Goal: Information Seeking & Learning: Learn about a topic

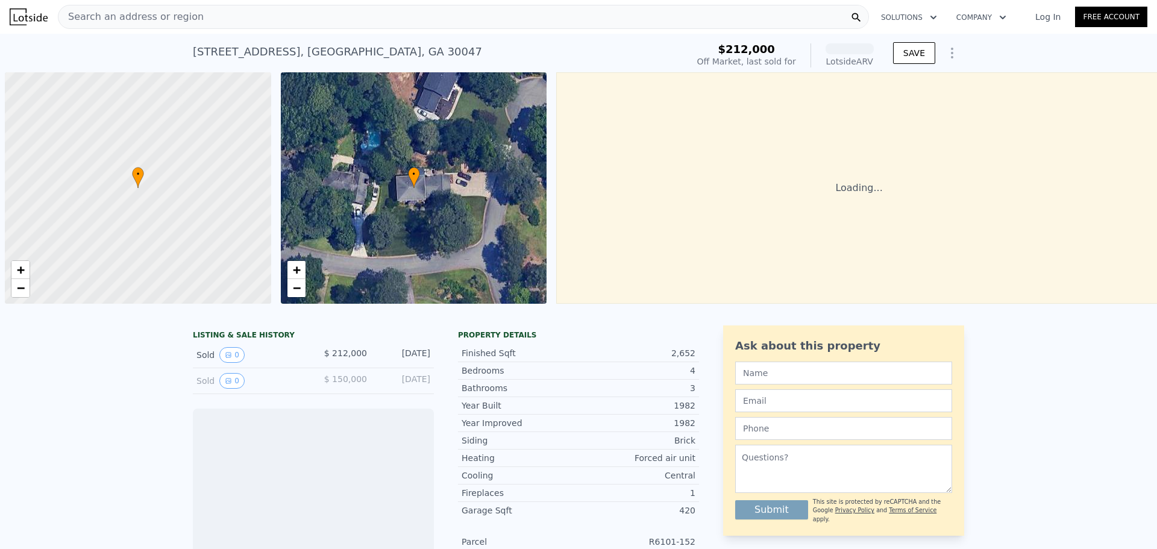
scroll to position [0, 5]
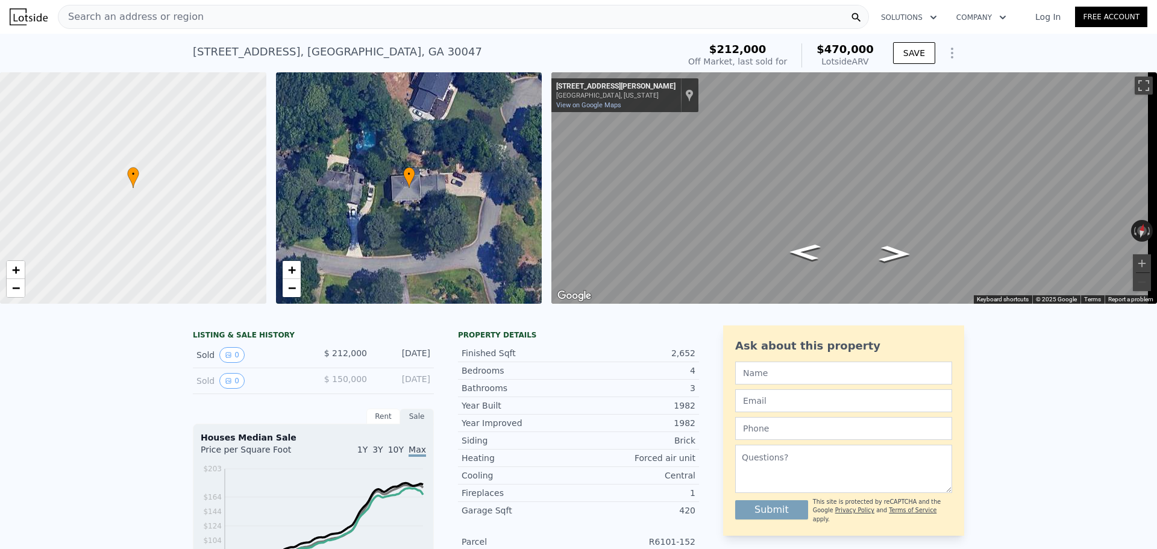
click at [209, 51] on div "[STREET_ADDRESS]" at bounding box center [337, 51] width 289 height 17
click at [291, 49] on div "[STREET_ADDRESS]" at bounding box center [337, 51] width 289 height 17
click at [134, 10] on span "Search an address or region" at bounding box center [130, 17] width 145 height 14
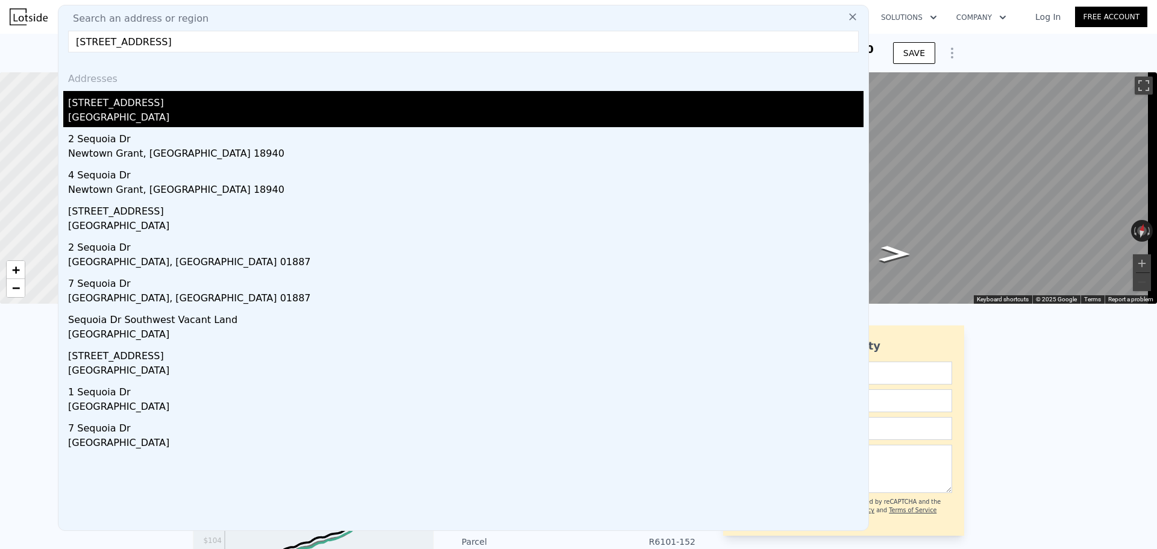
type input "[STREET_ADDRESS]"
click at [164, 113] on div "[GEOGRAPHIC_DATA]" at bounding box center [466, 118] width 796 height 17
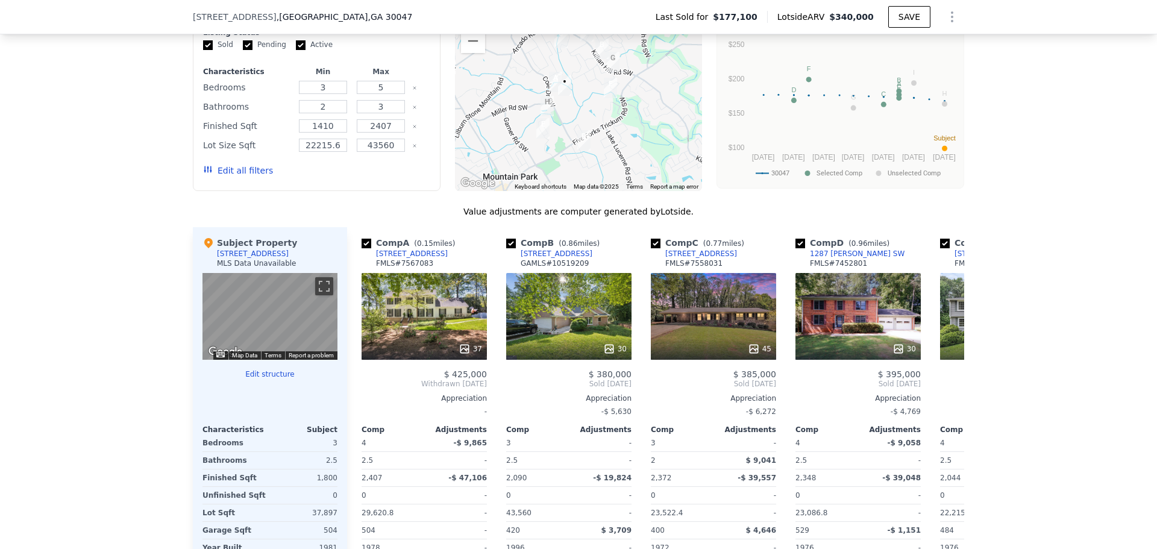
scroll to position [1020, 0]
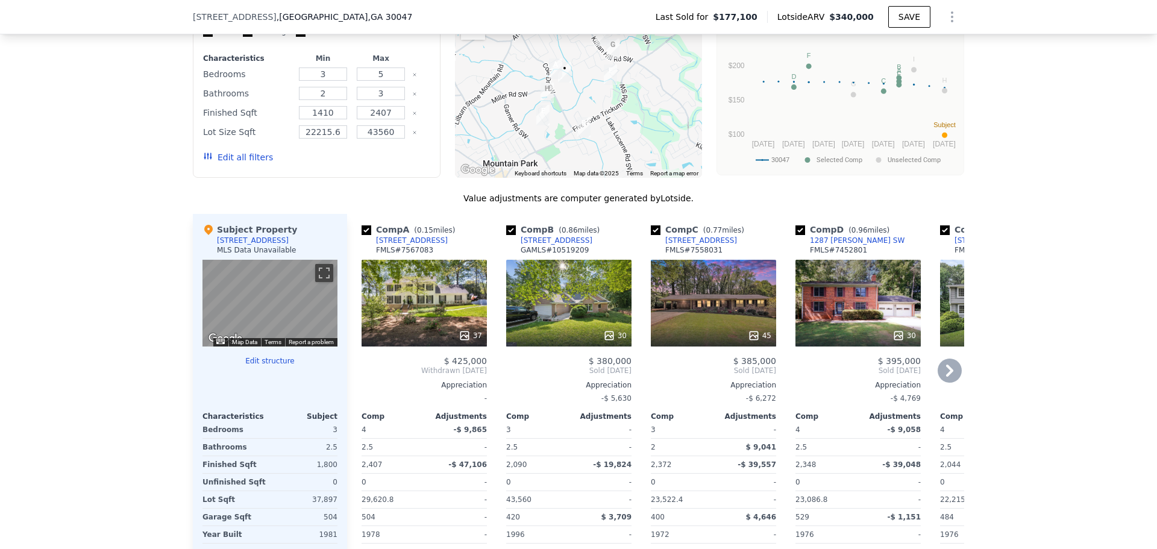
drag, startPoint x: 411, startPoint y: 303, endPoint x: 456, endPoint y: 339, distance: 57.8
drag, startPoint x: 456, startPoint y: 339, endPoint x: 432, endPoint y: 322, distance: 29.4
click at [432, 322] on div "37" at bounding box center [424, 303] width 125 height 87
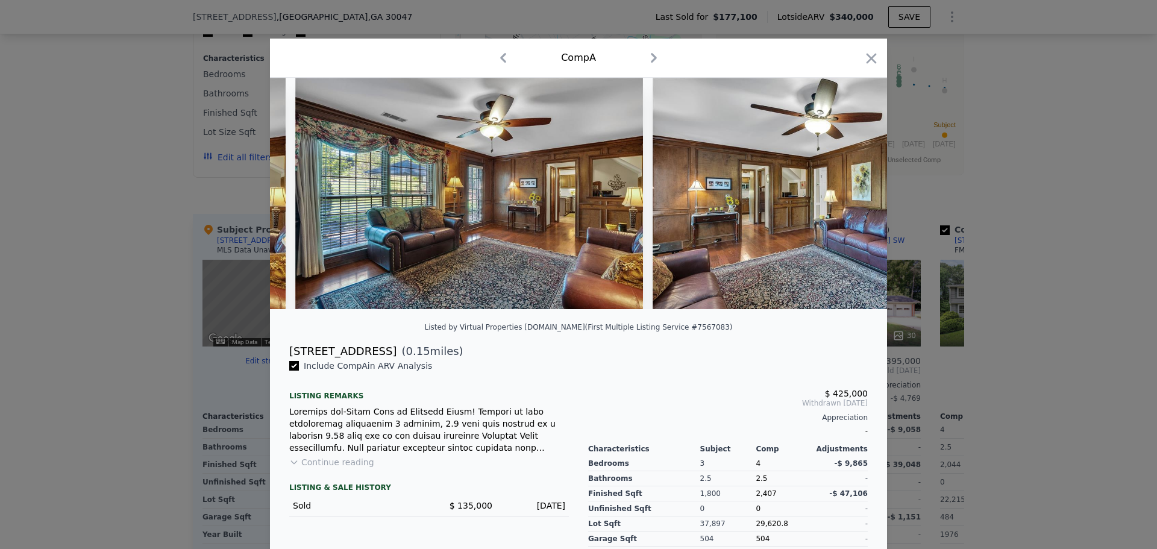
scroll to position [0, 4094]
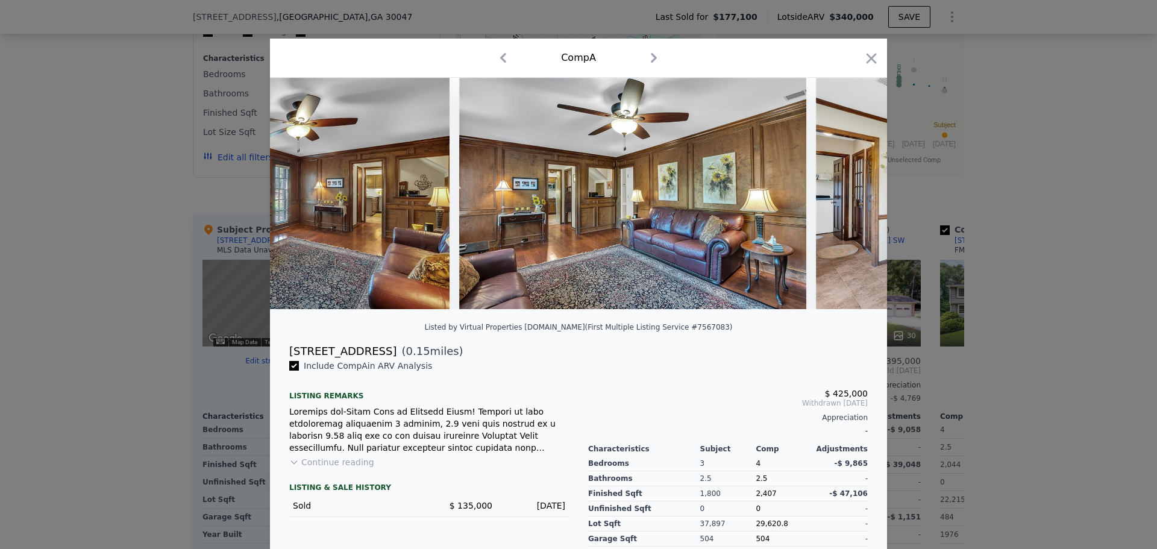
click at [870, 55] on icon "button" at bounding box center [871, 58] width 17 height 17
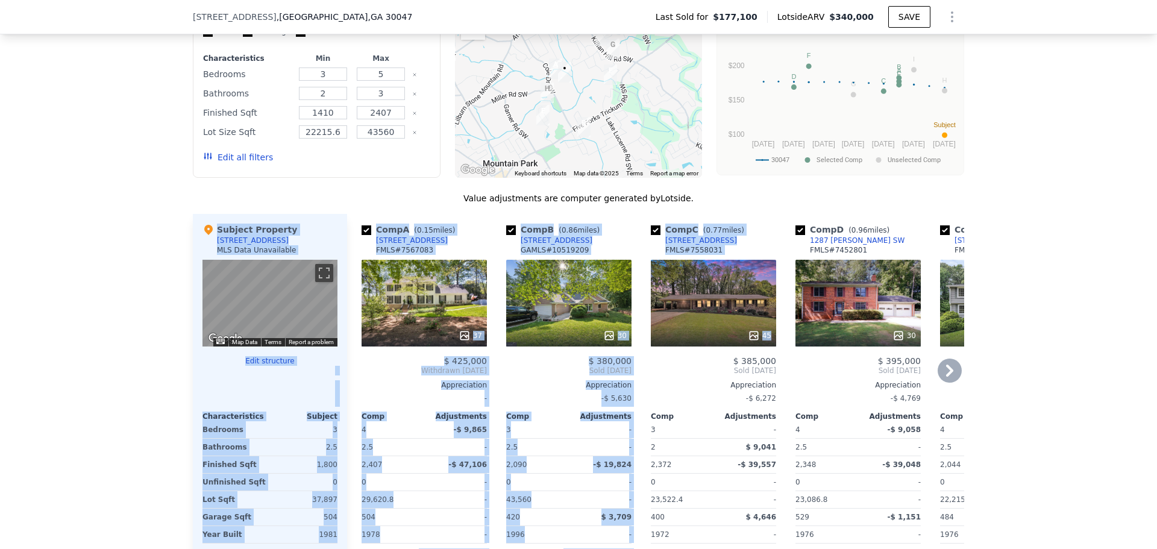
drag, startPoint x: 740, startPoint y: 213, endPoint x: 749, endPoint y: 298, distance: 86.1
click at [749, 298] on div "Value adjustments are computer generated by Lotside . Subject Property [STREET_…" at bounding box center [579, 407] width 772 height 431
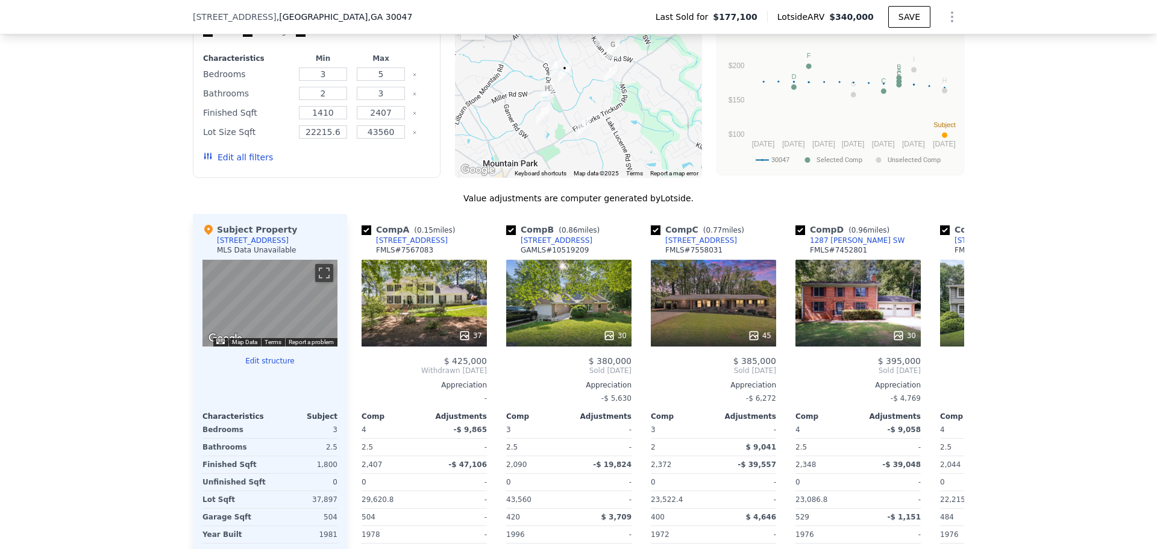
click at [1099, 244] on div "We found 9 sales that match your search Filters Map Prices Modify Comp Filters …" at bounding box center [578, 283] width 1157 height 679
click at [946, 376] on icon at bounding box center [949, 371] width 7 height 12
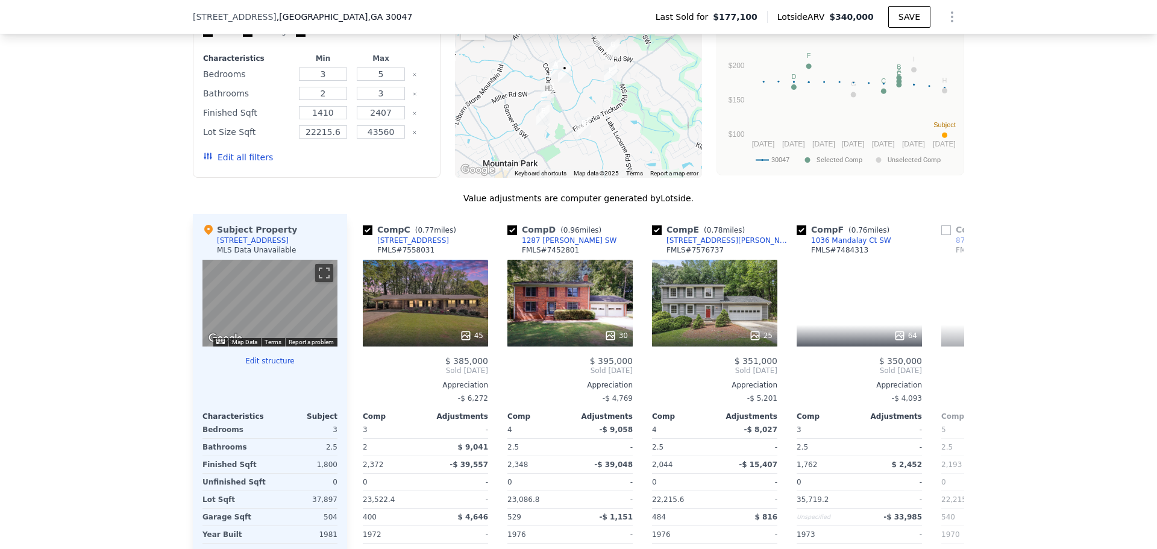
scroll to position [0, 289]
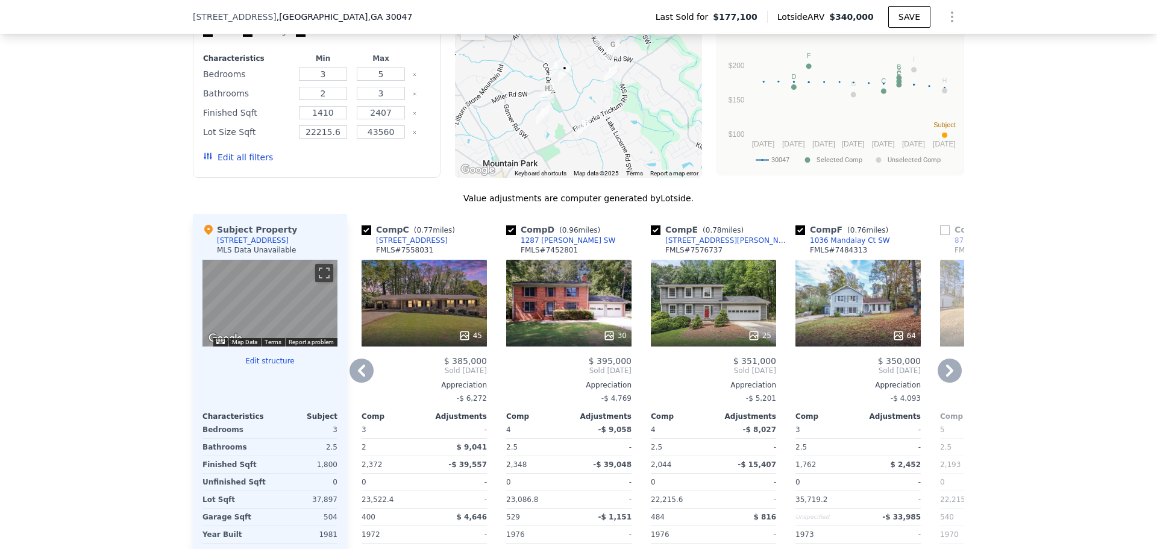
click at [946, 377] on icon at bounding box center [949, 371] width 7 height 12
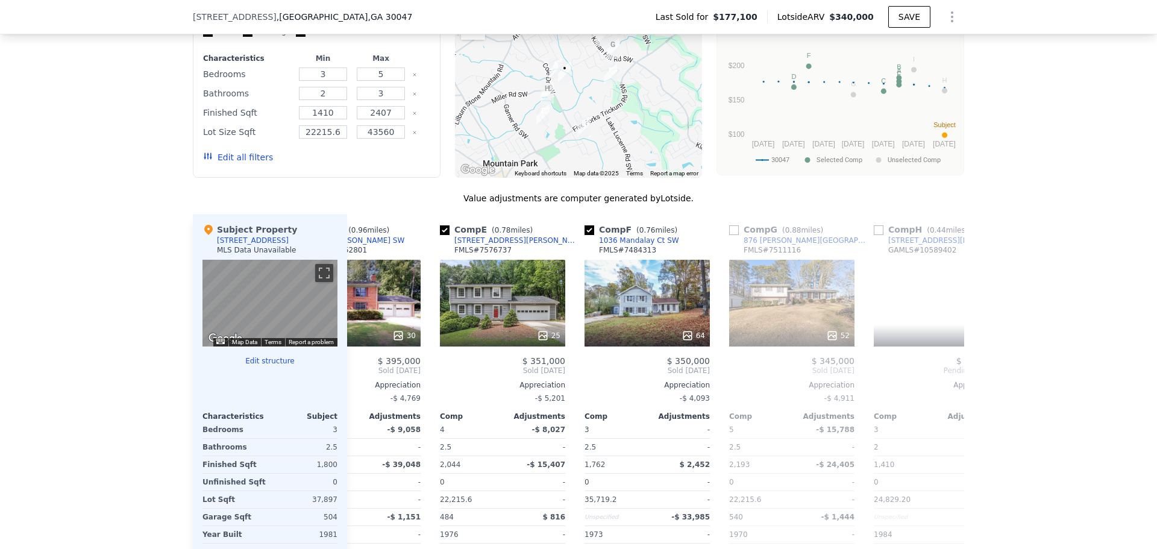
scroll to position [0, 579]
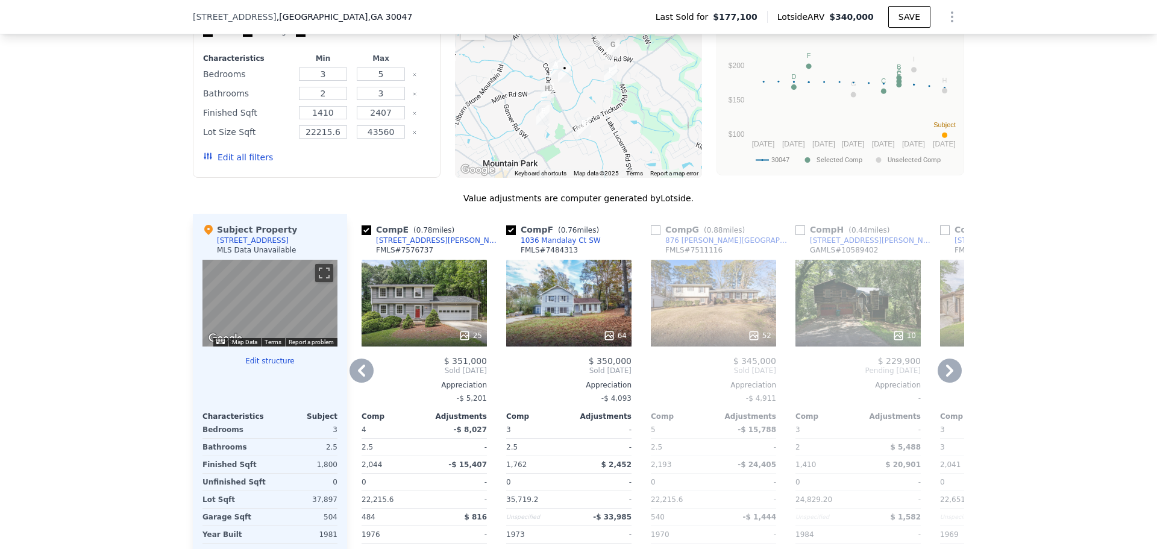
click at [946, 377] on icon at bounding box center [949, 371] width 7 height 12
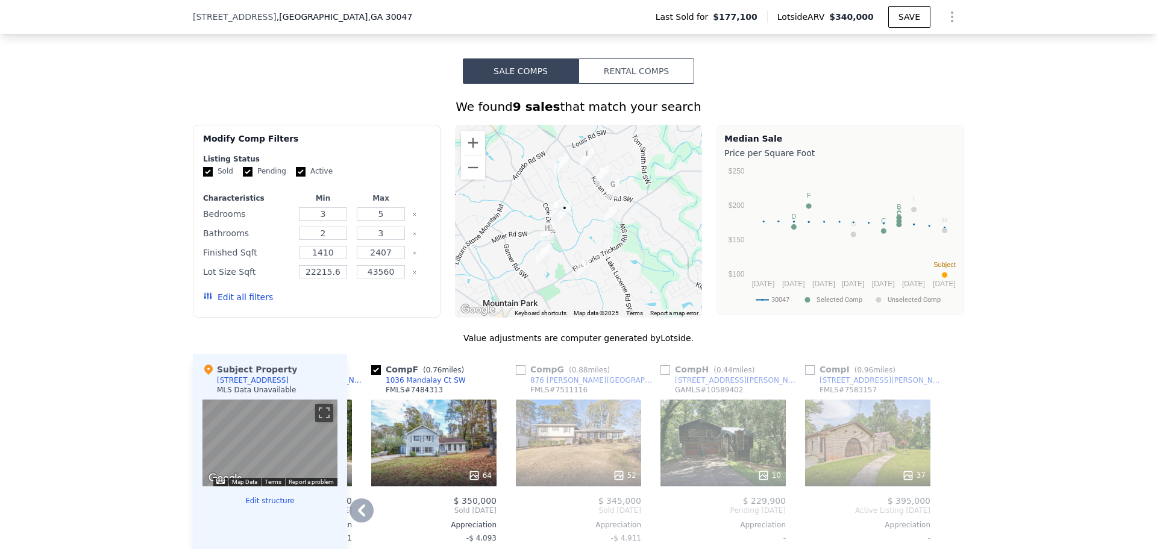
scroll to position [840, 0]
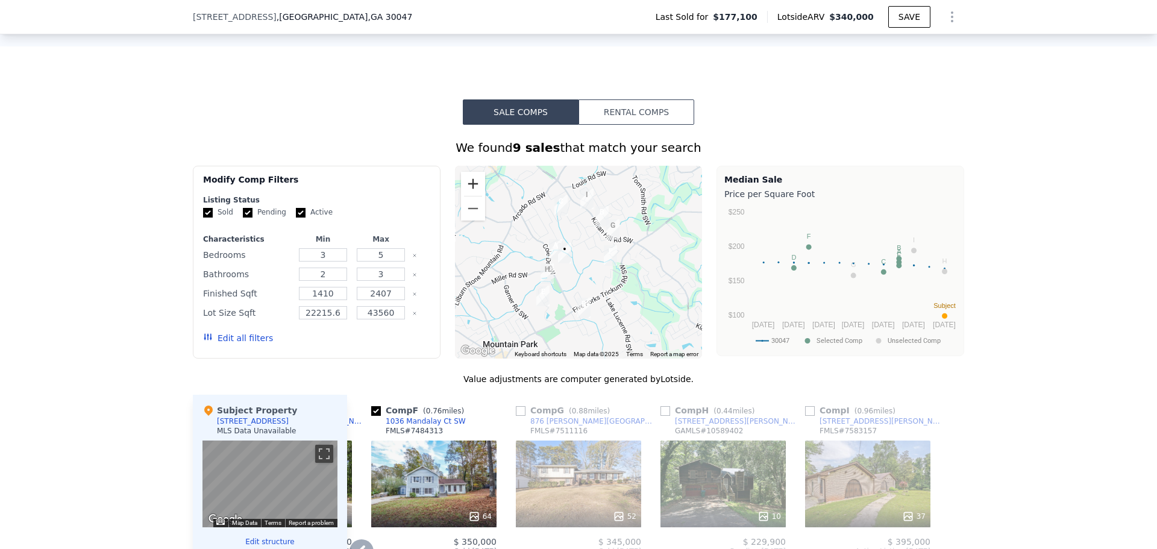
click at [467, 193] on button "Zoom in" at bounding box center [473, 184] width 24 height 24
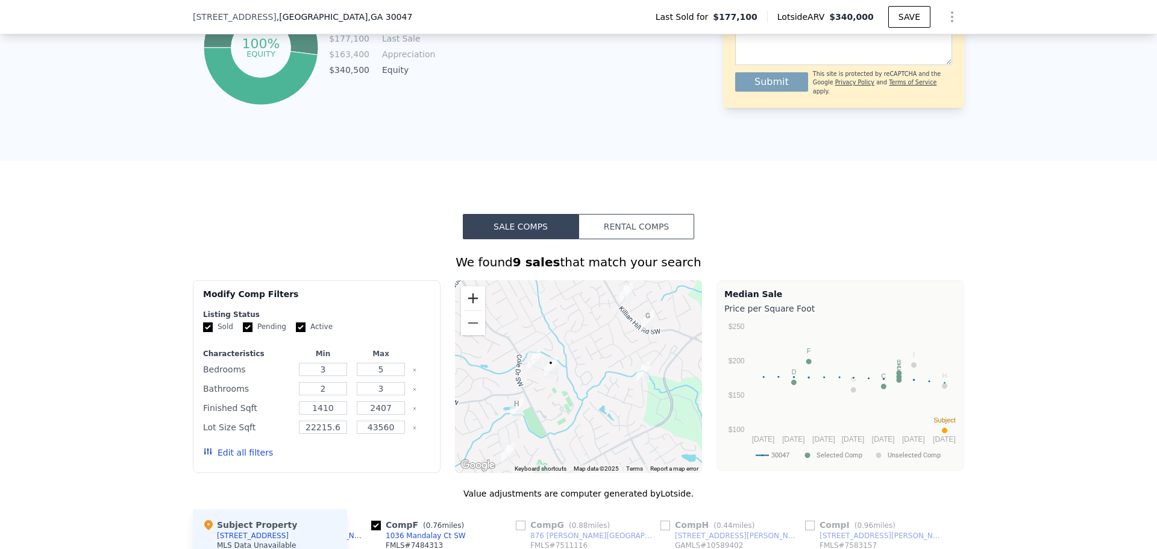
scroll to position [719, 0]
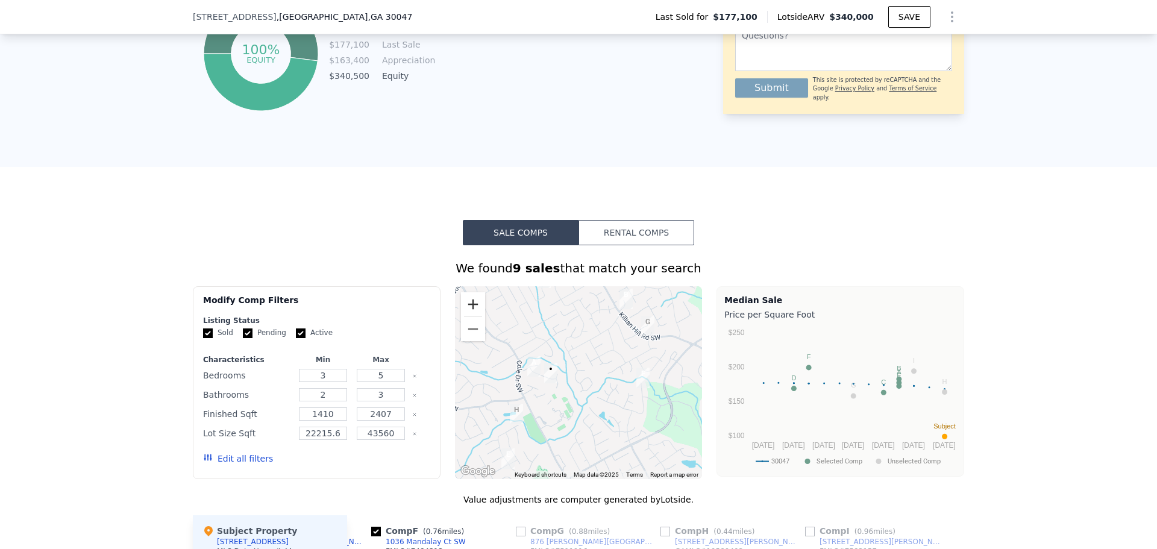
click at [470, 310] on button "Zoom in" at bounding box center [473, 304] width 24 height 24
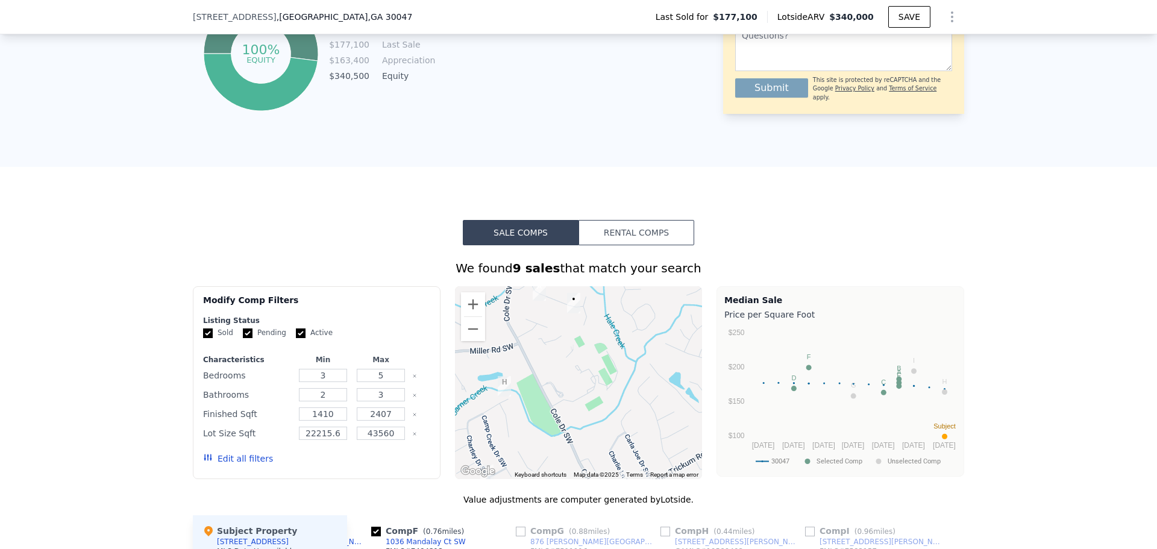
drag, startPoint x: 538, startPoint y: 410, endPoint x: 588, endPoint y: 339, distance: 87.0
click at [588, 339] on div at bounding box center [579, 382] width 248 height 193
click at [471, 313] on button "Zoom in" at bounding box center [473, 304] width 24 height 24
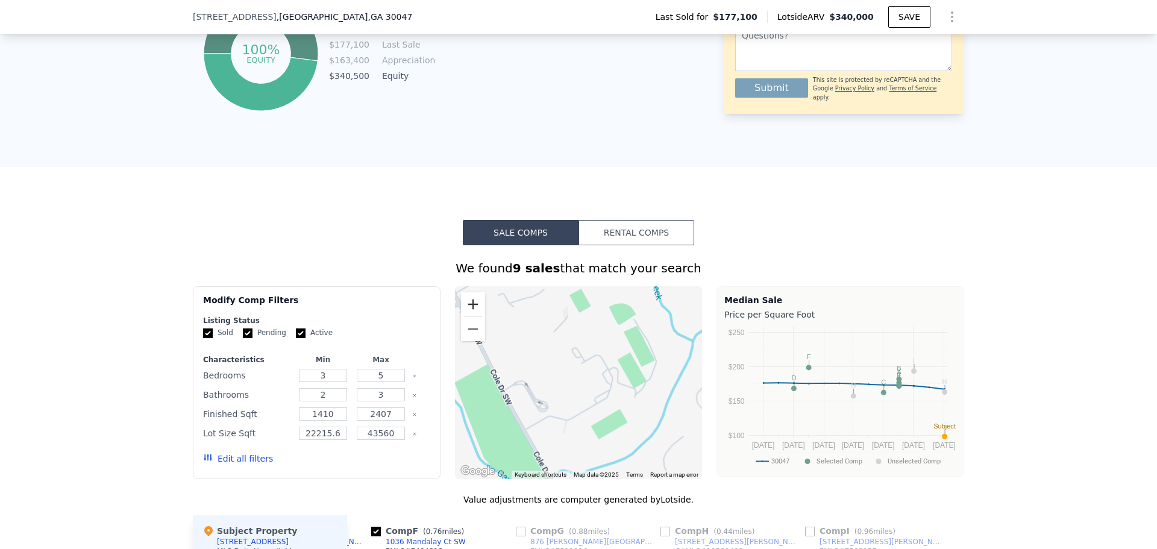
click at [471, 313] on button "Zoom in" at bounding box center [473, 304] width 24 height 24
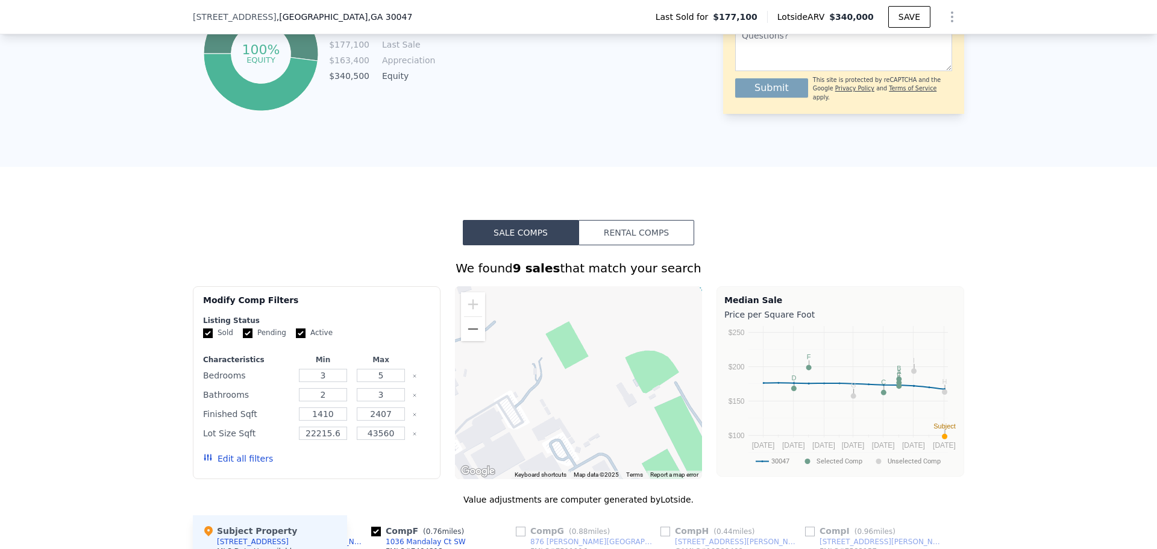
drag, startPoint x: 569, startPoint y: 360, endPoint x: 562, endPoint y: 464, distance: 104.5
click at [558, 479] on div "A B C D E F G H I • Keyboard shortcuts Map Data Map data ©2025 Map data ©2025 5…" at bounding box center [579, 382] width 248 height 193
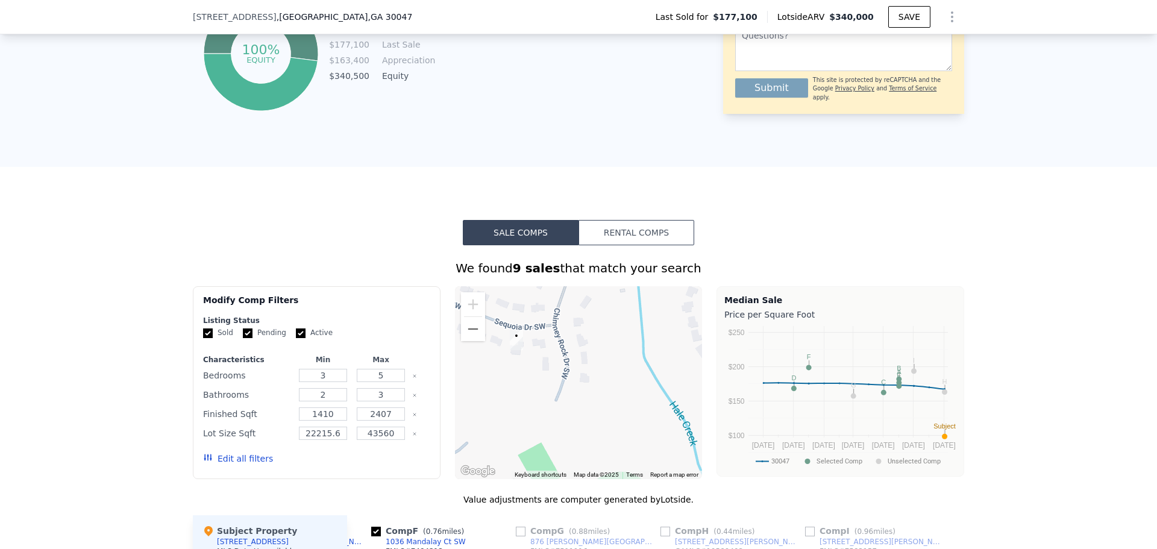
drag, startPoint x: 592, startPoint y: 389, endPoint x: 571, endPoint y: 470, distance: 82.9
click at [571, 470] on div at bounding box center [579, 382] width 248 height 193
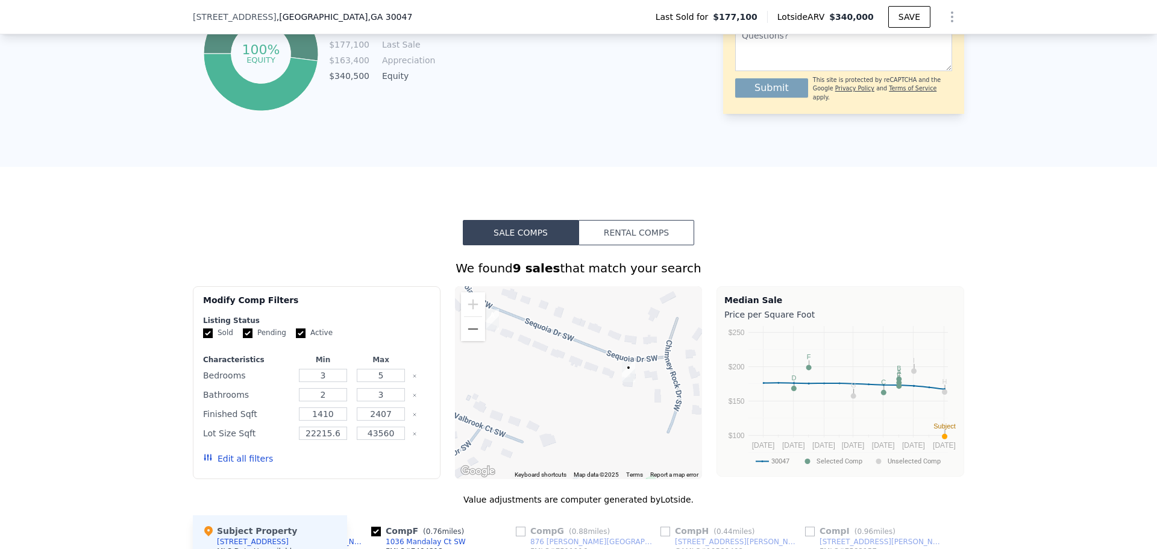
drag, startPoint x: 561, startPoint y: 367, endPoint x: 673, endPoint y: 399, distance: 116.6
click at [673, 399] on div at bounding box center [579, 382] width 248 height 193
click at [623, 377] on img "4622 Sequoia Dr SW" at bounding box center [628, 372] width 13 height 20
click at [604, 381] on div at bounding box center [579, 382] width 248 height 193
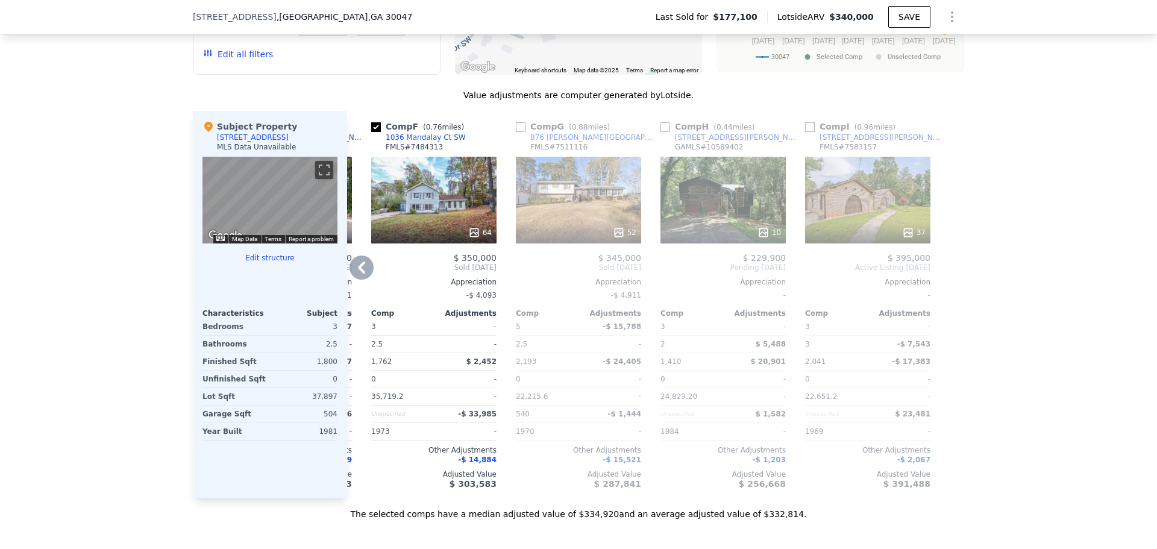
scroll to position [1141, 0]
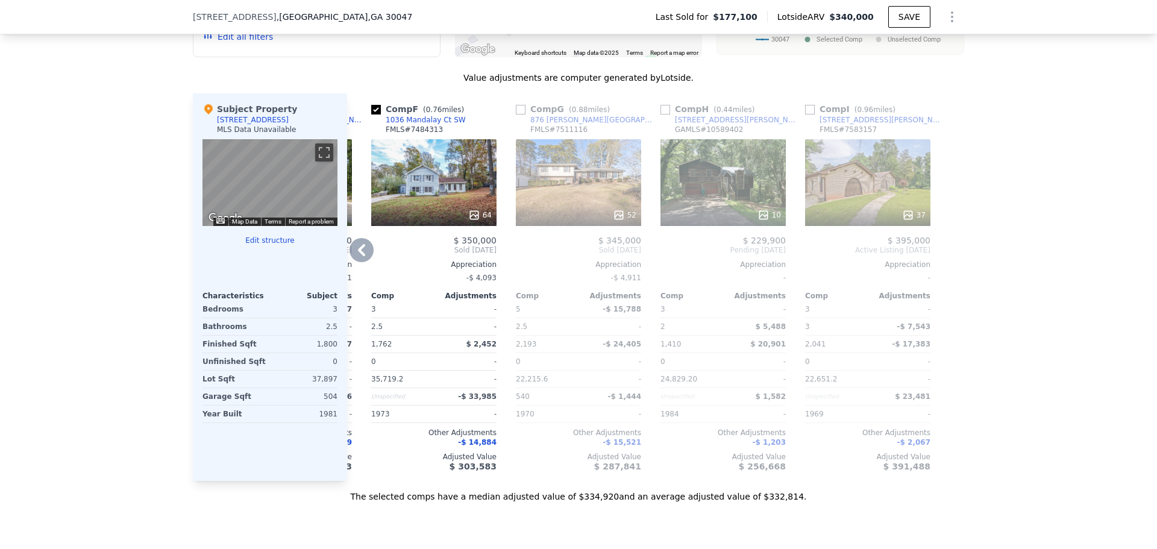
click at [213, 16] on span "[STREET_ADDRESS]" at bounding box center [235, 17] width 84 height 12
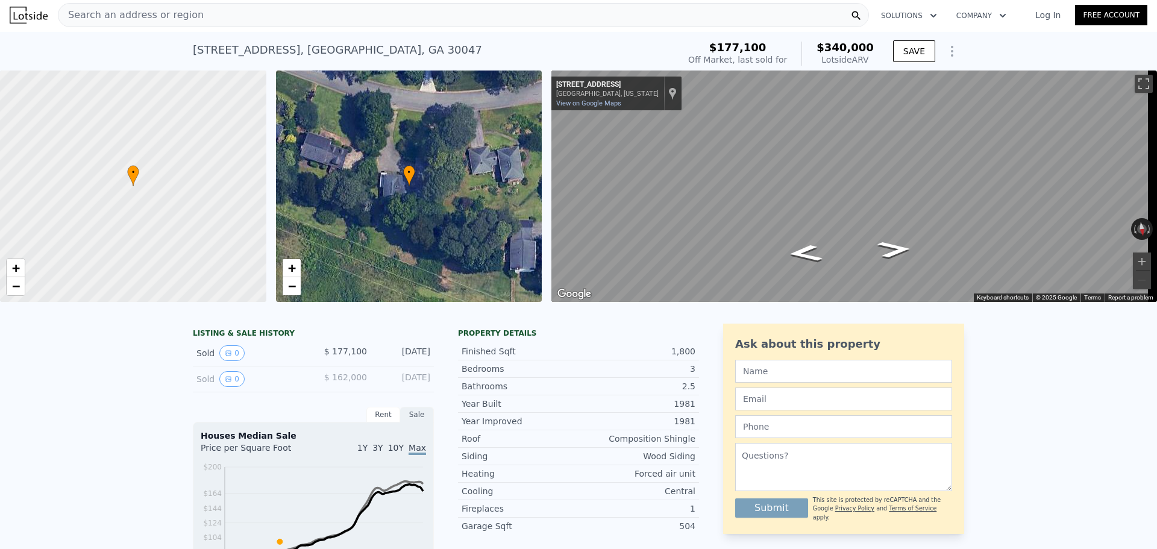
scroll to position [0, 0]
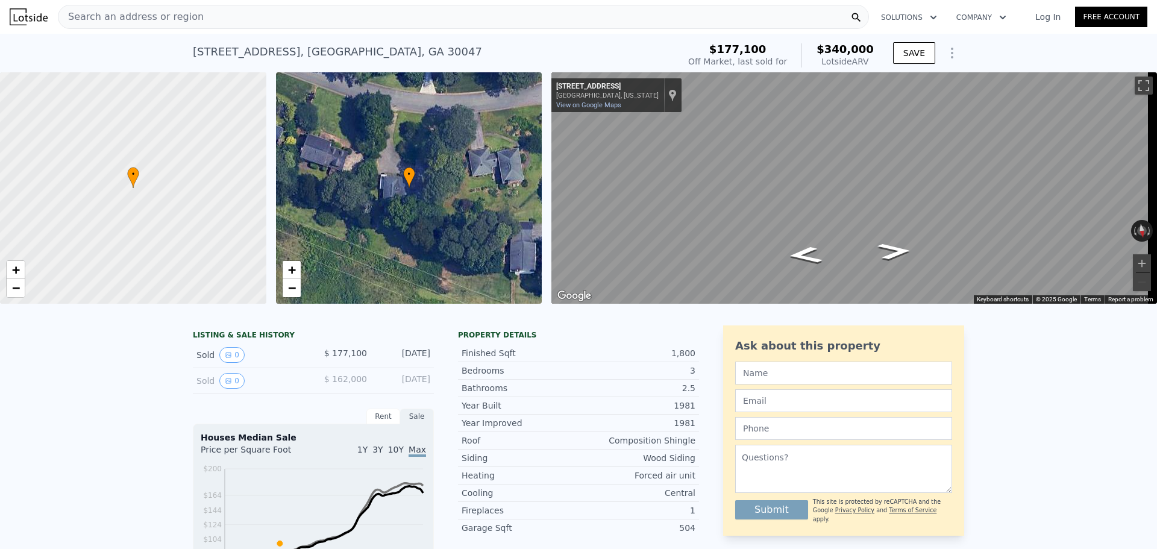
click at [87, 14] on span "Search an address or region" at bounding box center [130, 17] width 145 height 14
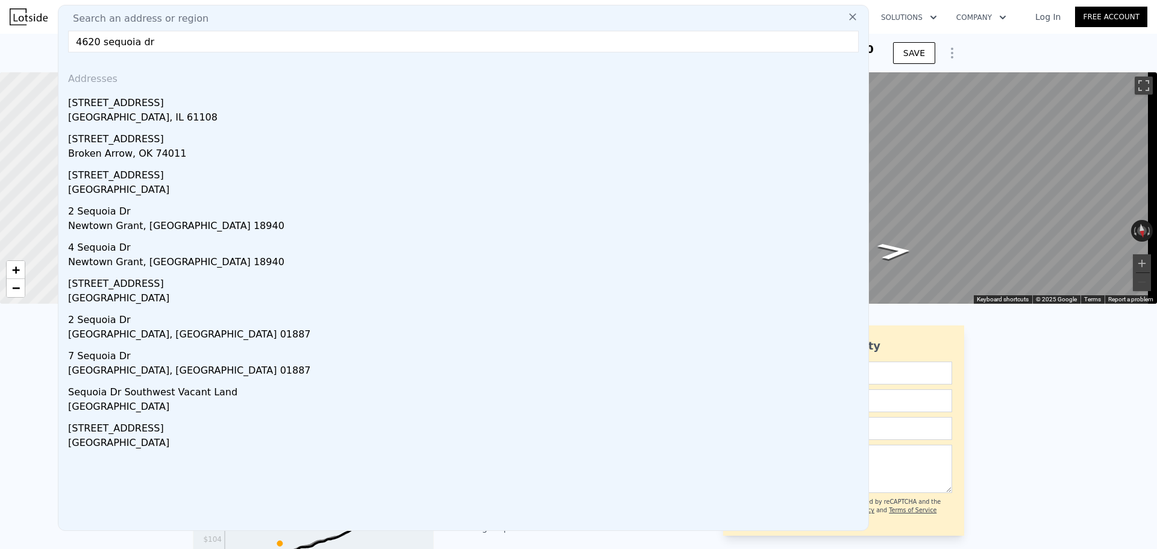
click at [90, 43] on input "4620 sequoia dr" at bounding box center [463, 42] width 791 height 22
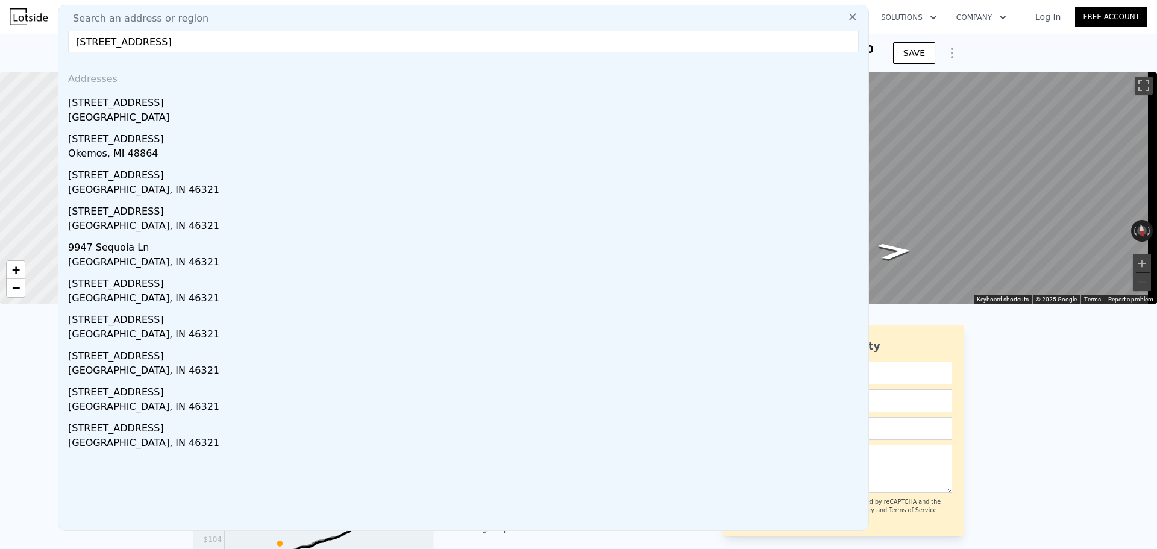
type input "[STREET_ADDRESS]"
click at [154, 92] on div "[STREET_ADDRESS]" at bounding box center [466, 100] width 796 height 19
